Goal: Task Accomplishment & Management: Complete application form

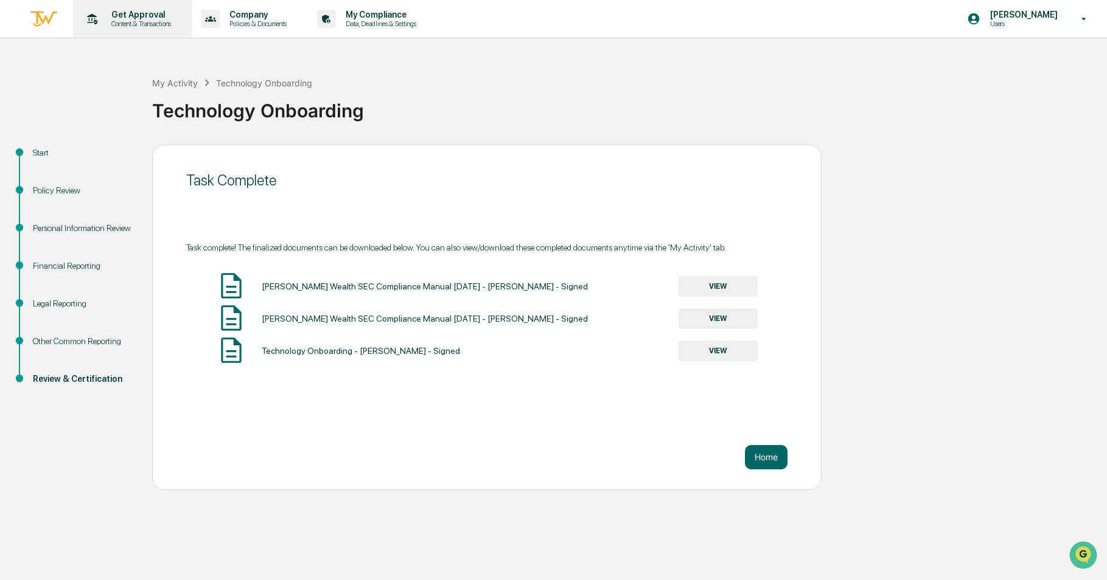
click at [155, 20] on p "Content & Transactions" at bounding box center [139, 23] width 75 height 9
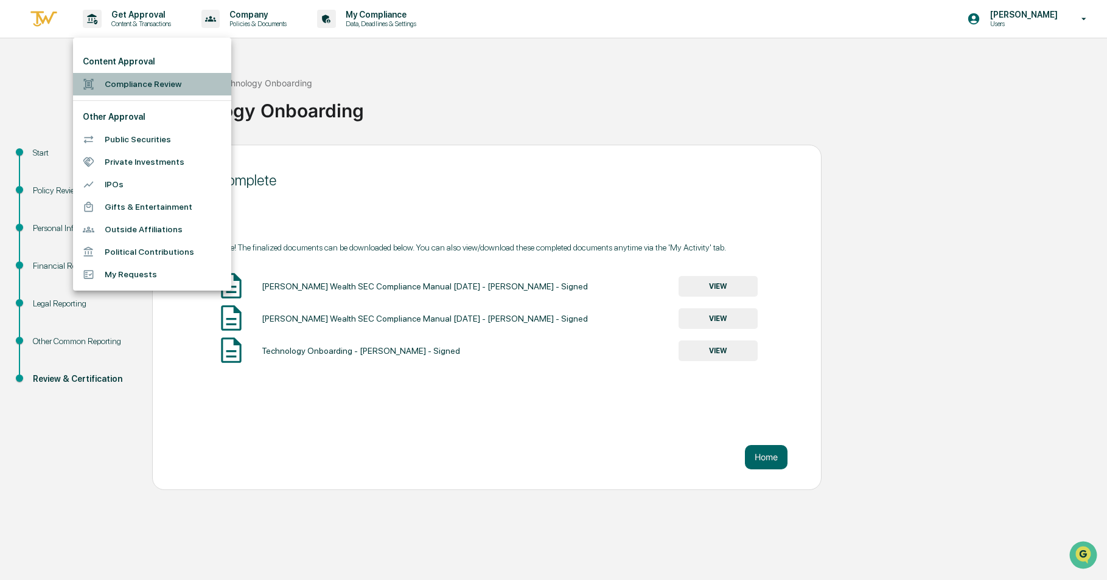
click at [154, 93] on li "Compliance Review" at bounding box center [152, 84] width 158 height 23
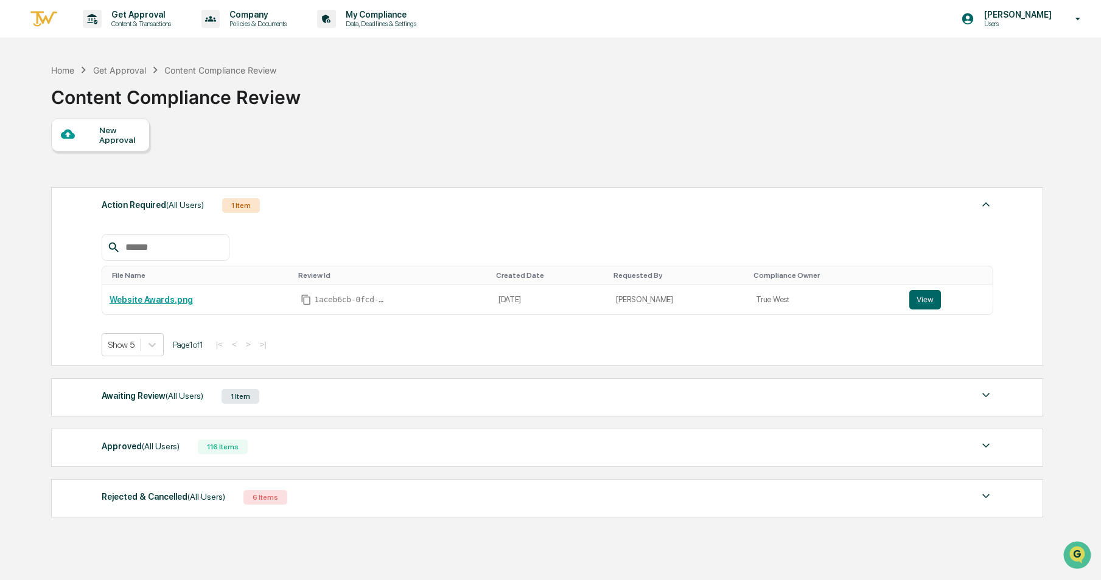
click at [124, 142] on div "New Approval" at bounding box center [119, 134] width 41 height 19
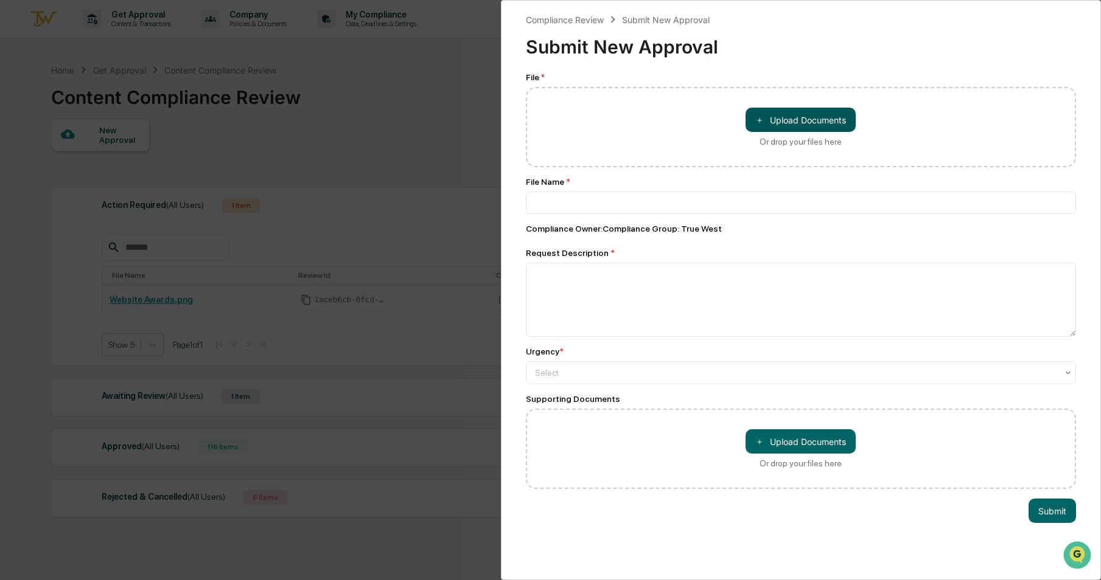
click at [809, 121] on button "＋ Upload Documents" at bounding box center [800, 120] width 110 height 24
type input "**********"
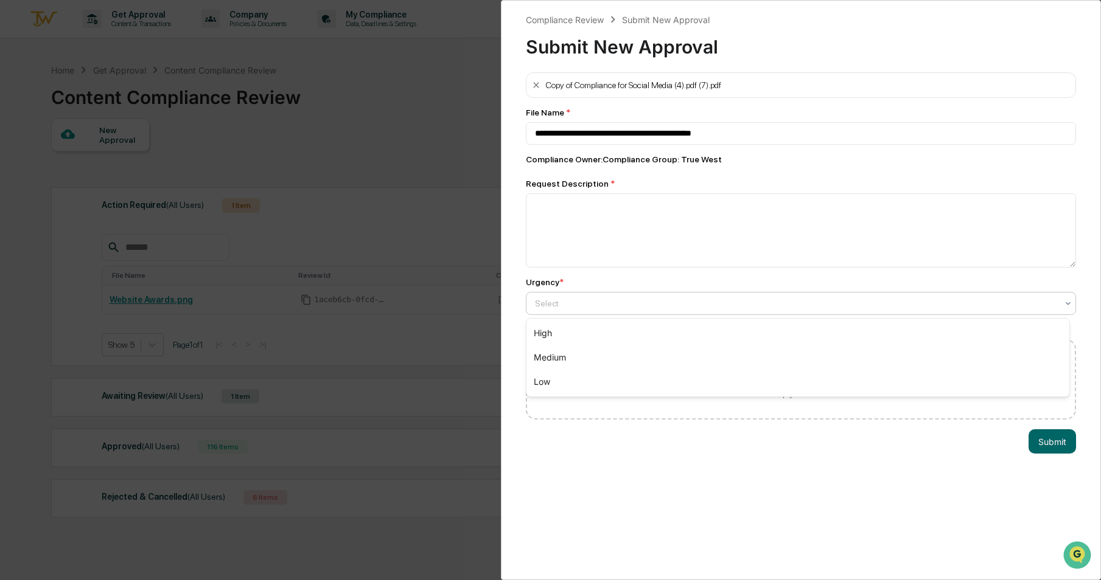
click at [706, 303] on div at bounding box center [796, 304] width 523 height 12
click at [680, 360] on div "Medium" at bounding box center [797, 358] width 543 height 24
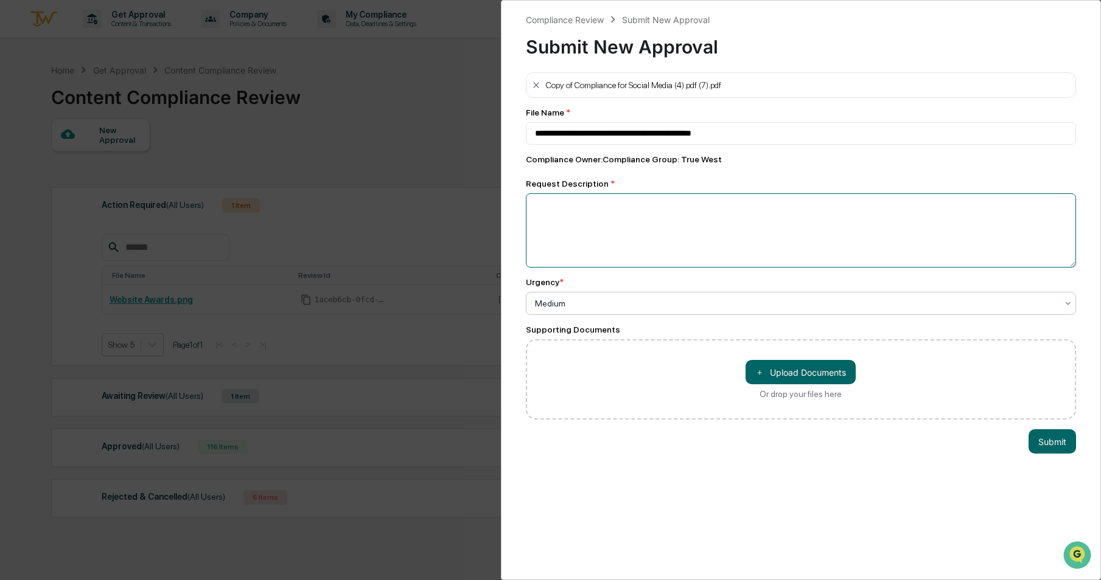
click at [637, 245] on textarea at bounding box center [801, 230] width 551 height 74
type textarea "**********"
click at [1050, 448] on button "Submit" at bounding box center [1051, 442] width 47 height 24
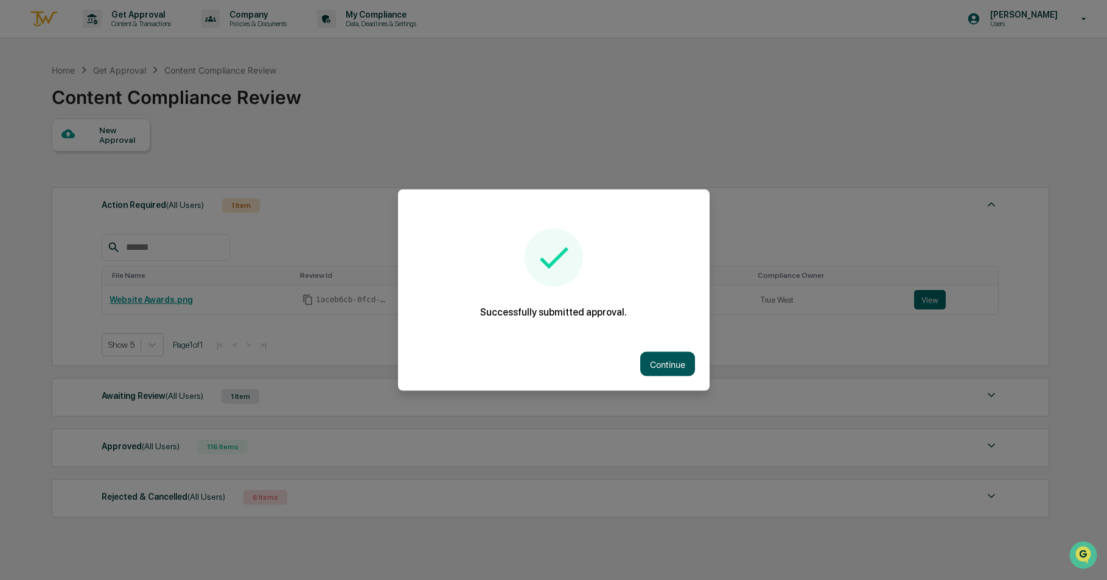
click at [643, 360] on button "Continue" at bounding box center [667, 364] width 55 height 24
